Goal: Transaction & Acquisition: Purchase product/service

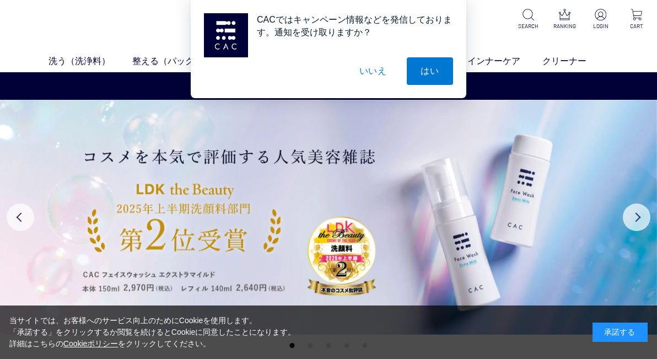
click at [620, 326] on div "承諾する" at bounding box center [620, 331] width 55 height 19
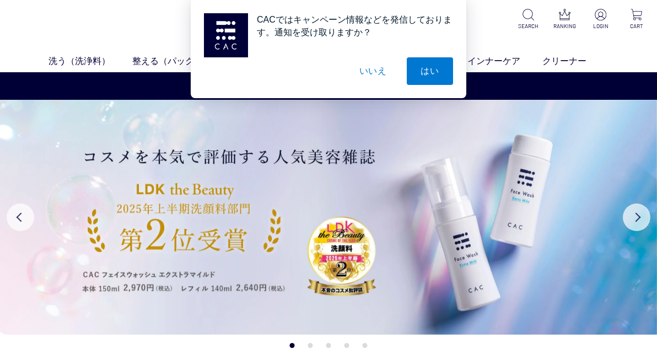
click at [375, 68] on button "いいえ" at bounding box center [373, 71] width 55 height 28
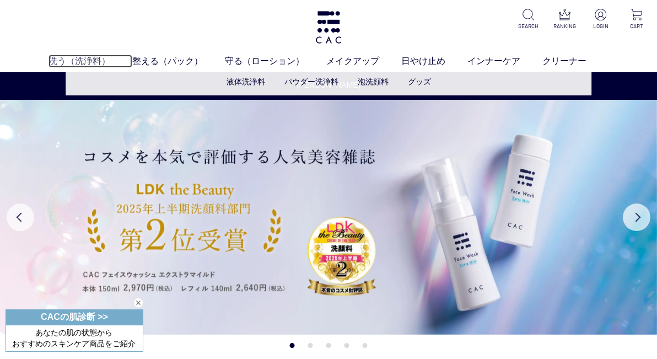
click at [73, 62] on link "洗う（洗浄料）" at bounding box center [91, 61] width 84 height 13
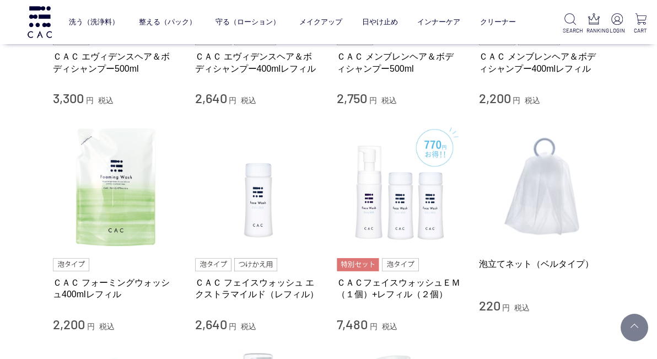
scroll to position [653, 0]
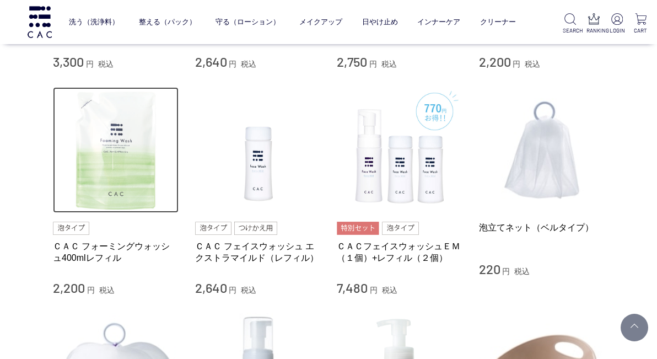
click at [110, 157] on img at bounding box center [116, 150] width 126 height 126
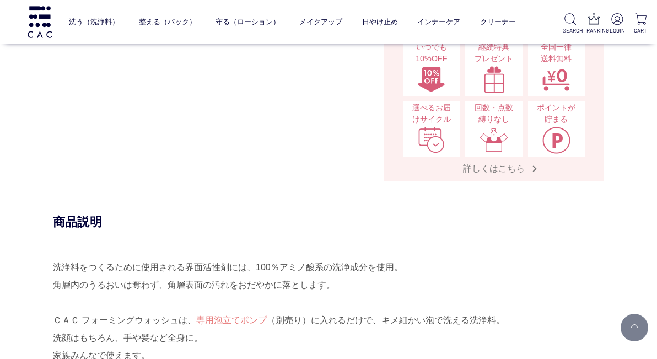
scroll to position [360, 0]
